Goal: Find specific page/section: Find specific page/section

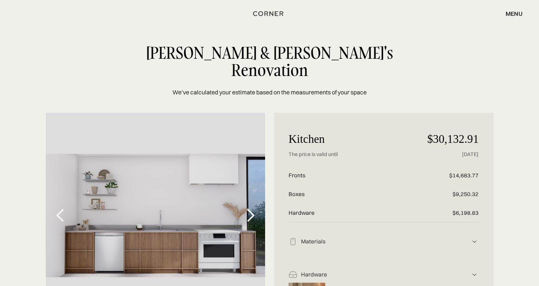
click at [251, 207] on div "next slide" at bounding box center [250, 215] width 29 height 205
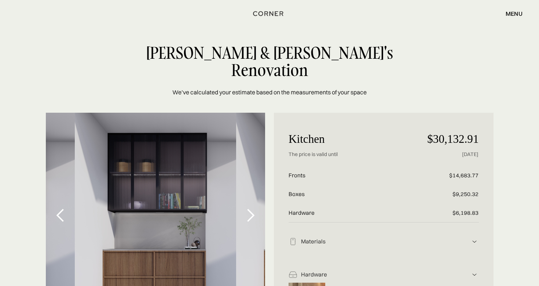
click at [251, 207] on div "next slide" at bounding box center [250, 215] width 29 height 205
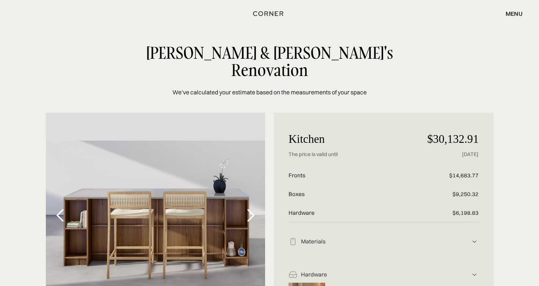
click at [251, 207] on div "next slide" at bounding box center [250, 215] width 29 height 205
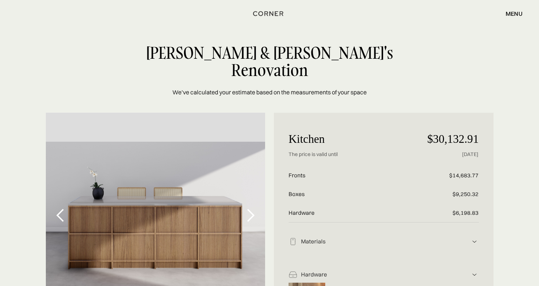
click at [251, 207] on div "next slide" at bounding box center [250, 215] width 29 height 205
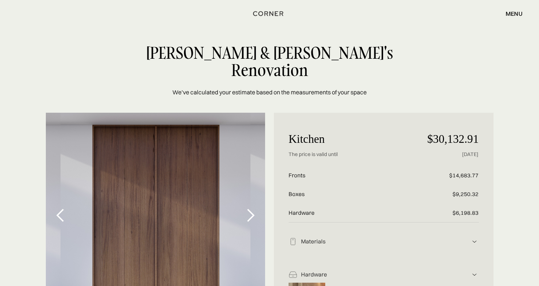
click at [239, 50] on div "[PERSON_NAME] & [PERSON_NAME]'s Renovation" at bounding box center [269, 61] width 265 height 35
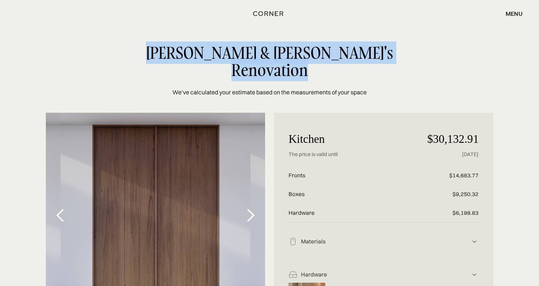
copy div "[PERSON_NAME] & [PERSON_NAME]'s Renovation"
